Goal: Task Accomplishment & Management: Use online tool/utility

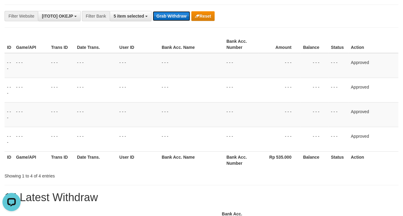
click at [165, 16] on button "Grab Withdraw" at bounding box center [171, 16] width 37 height 10
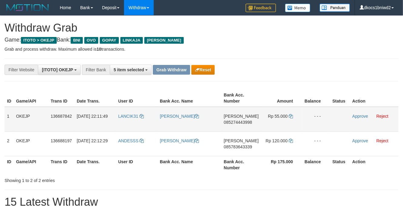
click at [130, 126] on td "LANCIK31" at bounding box center [136, 119] width 41 height 25
copy link "LANCIK31"
click at [125, 123] on td "LANCIK31" at bounding box center [136, 119] width 41 height 25
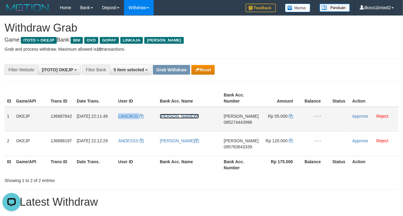
click at [179, 117] on link "[PERSON_NAME]" at bounding box center [179, 116] width 39 height 5
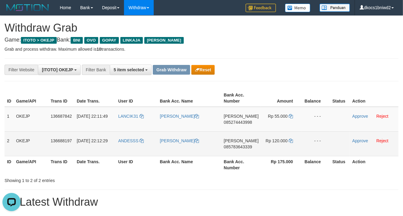
click at [139, 150] on td "ANDESSS" at bounding box center [136, 143] width 41 height 25
click at [125, 151] on td "ANDESSS" at bounding box center [136, 143] width 41 height 25
copy link "ANDESSS"
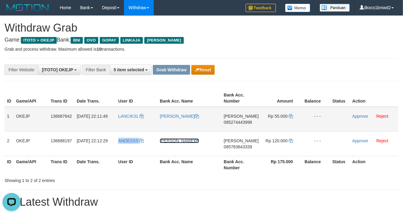
drag, startPoint x: 172, startPoint y: 140, endPoint x: 332, endPoint y: 115, distance: 162.1
click at [172, 140] on link "[PERSON_NAME]" at bounding box center [179, 140] width 39 height 5
copy link "ANDESSS"
click at [243, 124] on span "085274443998" at bounding box center [238, 122] width 28 height 5
click at [244, 122] on span "085274443998" at bounding box center [238, 122] width 28 height 5
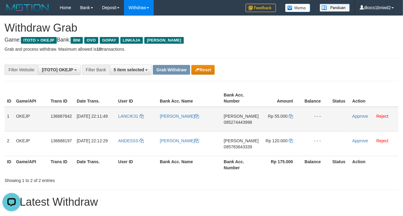
click at [283, 118] on span "Rp 55.000" at bounding box center [278, 116] width 20 height 5
copy td "55.000"
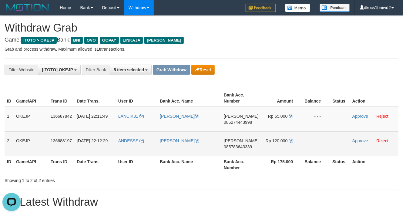
click at [245, 147] on span "085783643339" at bounding box center [238, 146] width 28 height 5
click at [280, 142] on span "Rp 120.000" at bounding box center [276, 140] width 22 height 5
copy td "120.000"
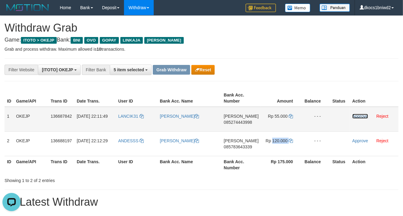
click at [357, 115] on link "Approve" at bounding box center [360, 116] width 16 height 5
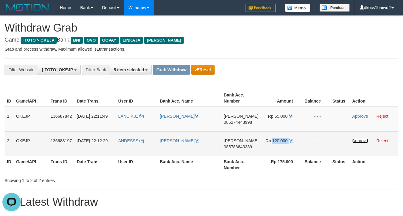
click at [359, 140] on link "Approve" at bounding box center [360, 140] width 16 height 5
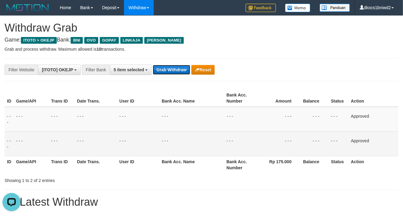
click at [167, 71] on button "Grab Withdraw" at bounding box center [171, 70] width 37 height 10
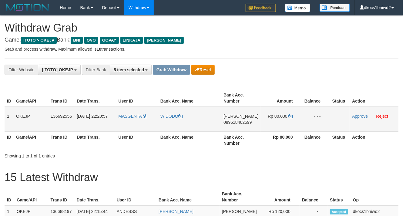
click at [126, 124] on td "MASGENTA" at bounding box center [137, 119] width 42 height 25
copy link "MASGENTA"
click at [171, 118] on link "WIDODO" at bounding box center [171, 116] width 22 height 5
copy link "MASGENTA"
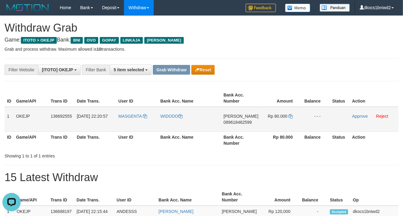
click at [247, 121] on span "089618462599" at bounding box center [237, 122] width 28 height 5
click at [282, 118] on span "Rp 80.000" at bounding box center [277, 116] width 20 height 5
copy td "80.000"
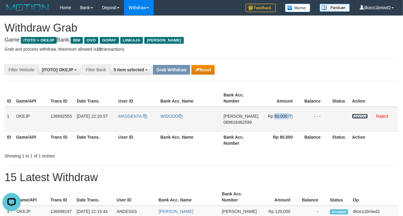
click at [361, 117] on link "Approve" at bounding box center [360, 116] width 16 height 5
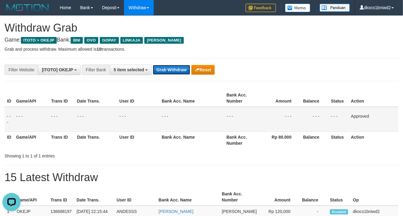
click at [173, 71] on button "Grab Withdraw" at bounding box center [171, 70] width 37 height 10
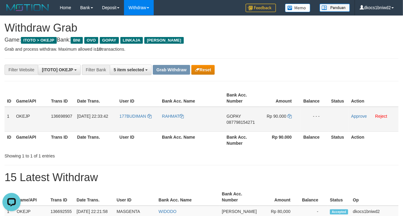
click at [243, 122] on span "087798154271" at bounding box center [240, 122] width 28 height 5
click at [245, 122] on span "087798154271" at bounding box center [240, 122] width 28 height 5
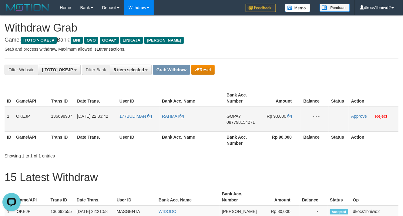
click at [279, 114] on span "Rp 90.000" at bounding box center [277, 116] width 20 height 5
copy td "90.000"
click at [131, 128] on td "177BUDIMAN" at bounding box center [138, 119] width 42 height 25
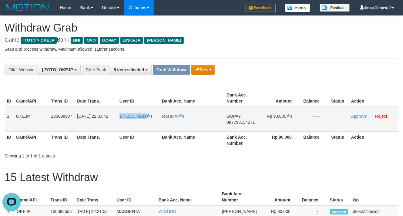
copy link "177BUDIMAN"
click at [128, 124] on td "177BUDIMAN" at bounding box center [138, 119] width 42 height 25
click at [383, 115] on link "Reject" at bounding box center [381, 116] width 12 height 5
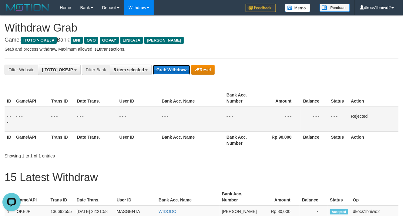
click at [171, 72] on button "Grab Withdraw" at bounding box center [171, 70] width 37 height 10
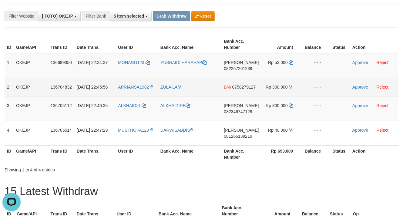
click at [117, 96] on td "APRIANSA1982" at bounding box center [136, 87] width 42 height 18
click at [118, 96] on td "APRIANSA1982" at bounding box center [136, 87] width 42 height 18
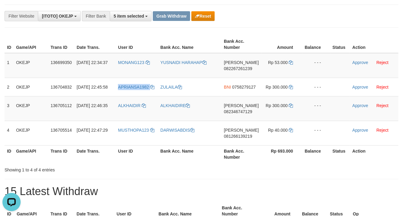
copy link "APRIANSA1982"
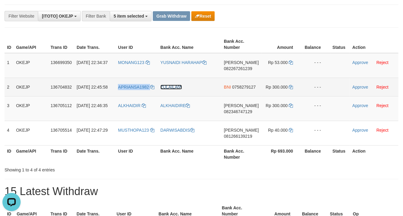
click at [167, 87] on link "ZULAILA" at bounding box center [171, 87] width 22 height 5
copy link "APRIANSA1982"
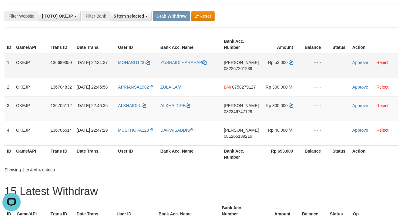
click at [243, 68] on span "082267261239" at bounding box center [238, 68] width 28 height 5
click at [245, 68] on span "082267261239" at bounding box center [238, 68] width 28 height 5
click at [281, 61] on span "Rp 53.000" at bounding box center [278, 62] width 20 height 5
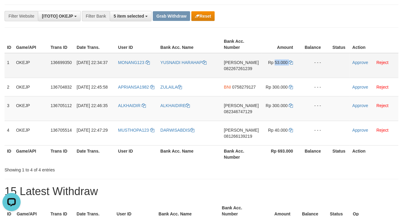
click at [281, 61] on span "Rp 53.000" at bounding box center [278, 62] width 20 height 5
copy td "53.000"
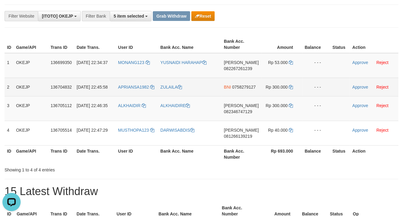
click at [241, 89] on span "0758279127" at bounding box center [244, 87] width 24 height 5
click at [276, 89] on span "Rp 300.000" at bounding box center [276, 87] width 22 height 5
copy td "300.000"
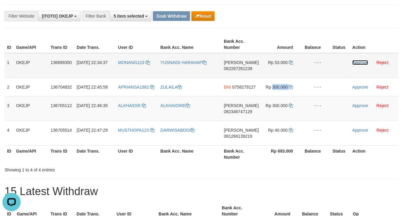
click at [362, 62] on link "Approve" at bounding box center [360, 62] width 16 height 5
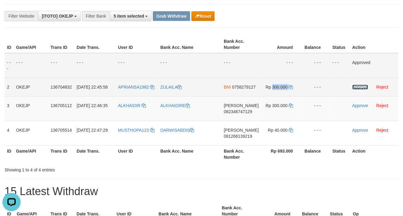
click at [357, 86] on link "Approve" at bounding box center [360, 87] width 16 height 5
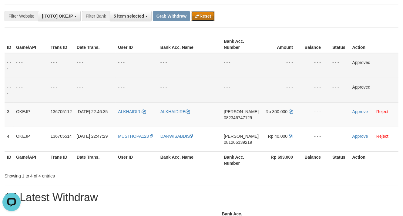
click at [207, 18] on button "Reset" at bounding box center [202, 16] width 23 height 10
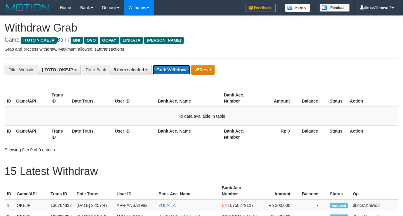
click at [167, 69] on button "Grab Withdraw" at bounding box center [171, 70] width 37 height 10
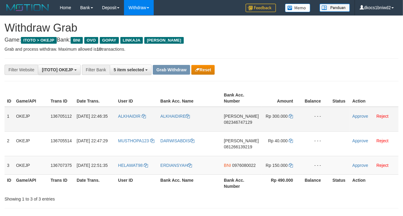
click at [125, 126] on td "ALKHAIDIR" at bounding box center [136, 119] width 42 height 25
copy link "ALKHAIDIR"
drag, startPoint x: 168, startPoint y: 111, endPoint x: 178, endPoint y: 122, distance: 14.8
click at [168, 111] on td "ALKHAIDIRE" at bounding box center [190, 119] width 64 height 25
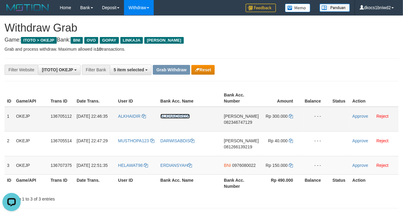
click at [170, 116] on link "ALKHAIDIRE" at bounding box center [174, 116] width 29 height 5
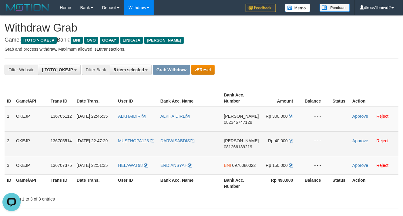
click at [133, 150] on td "MUSTHOPA123" at bounding box center [136, 143] width 42 height 25
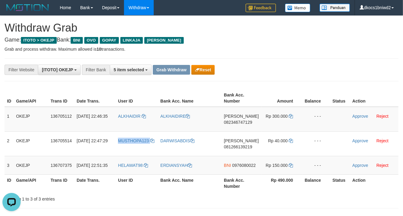
copy link "MUSTHOPA123"
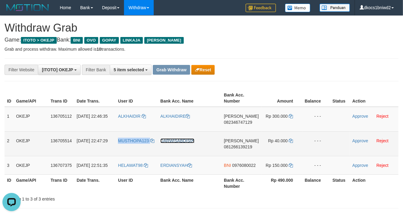
click at [172, 141] on link "DARWISABDIS" at bounding box center [177, 140] width 34 height 5
copy link "MUSTHOPA123"
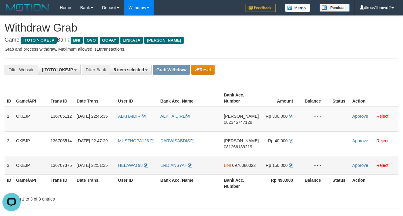
click at [136, 173] on td "HELAWAT98" at bounding box center [136, 165] width 42 height 18
copy link "HELAWAT98"
click at [173, 165] on link "ERDIANSYAH" at bounding box center [176, 165] width 32 height 5
copy link "HELAWAT98"
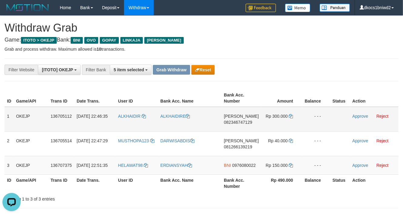
click at [252, 124] on span "082346747129" at bounding box center [238, 122] width 28 height 5
click at [245, 168] on span "0976080022" at bounding box center [244, 165] width 24 height 5
click at [278, 164] on span "Rp 150.000" at bounding box center [276, 165] width 22 height 5
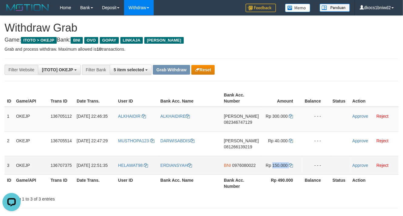
copy td "150.000"
click at [241, 123] on span "082346747129" at bounding box center [238, 122] width 28 height 5
click at [241, 122] on span "082346747129" at bounding box center [238, 122] width 28 height 5
click at [275, 115] on span "Rp 300.000" at bounding box center [276, 116] width 22 height 5
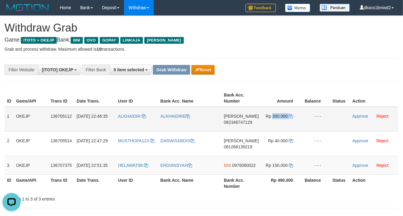
click at [275, 115] on span "Rp 300.000" at bounding box center [276, 116] width 22 height 5
copy td "300.000"
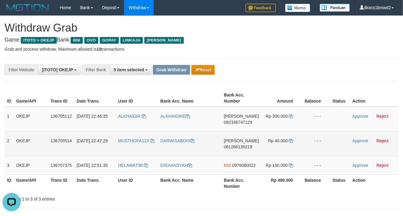
click at [248, 146] on span "081266139219" at bounding box center [238, 146] width 28 height 5
click at [279, 142] on span "Rp 40.000" at bounding box center [278, 140] width 20 height 5
copy td "40.000"
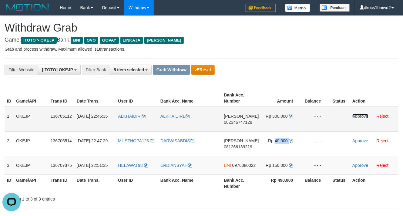
click at [360, 114] on link "Approve" at bounding box center [360, 116] width 16 height 5
click at [359, 141] on link "Approve" at bounding box center [360, 140] width 16 height 5
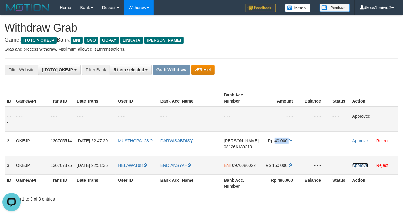
click at [359, 163] on link "Approve" at bounding box center [360, 165] width 16 height 5
